Goal: Transaction & Acquisition: Purchase product/service

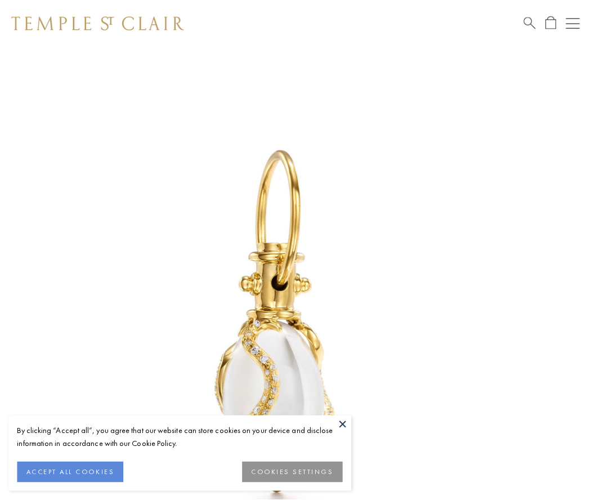
scroll to position [14, 0]
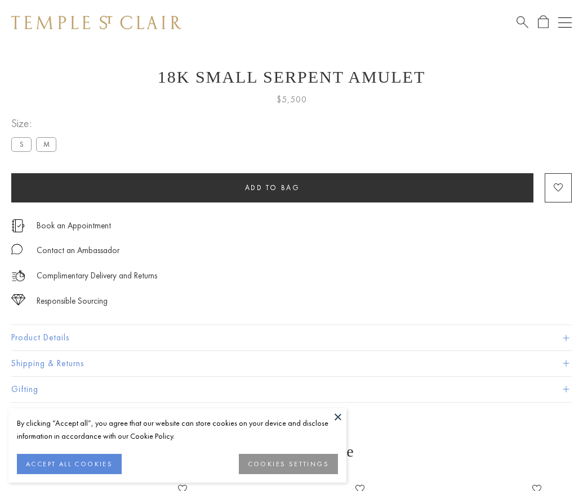
click at [272, 187] on span "Add to bag" at bounding box center [272, 188] width 55 height 10
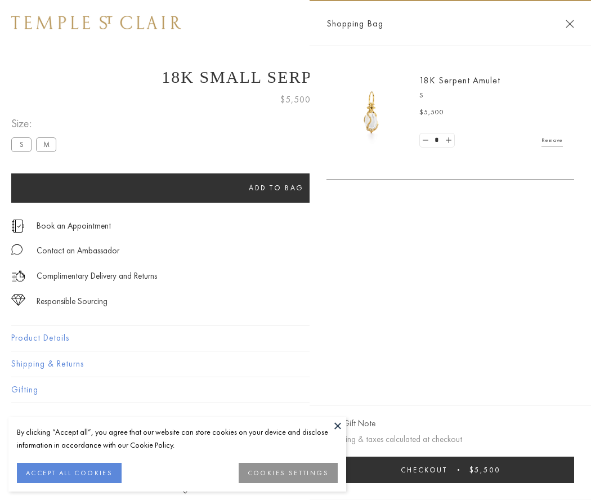
click at [450, 469] on button "Checkout $5,500" at bounding box center [450, 469] width 248 height 26
